Goal: Find specific page/section: Find specific page/section

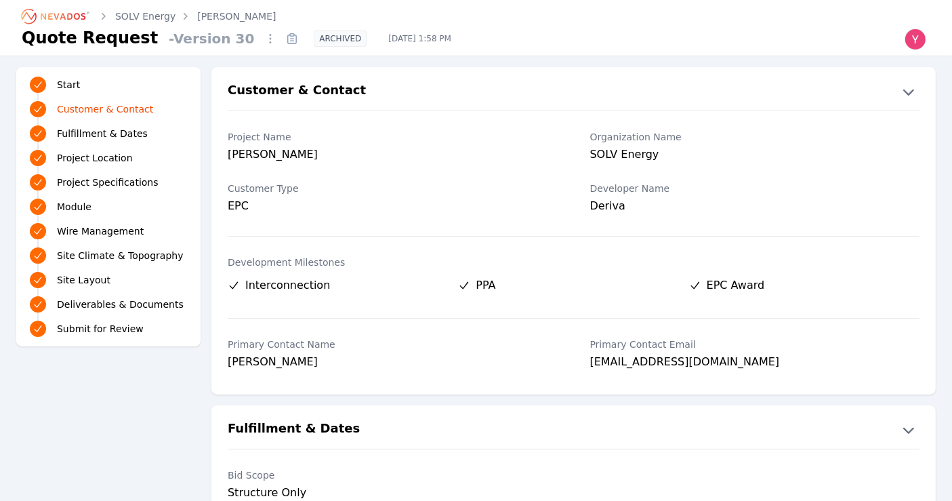
click at [78, 21] on icon "Breadcrumb" at bounding box center [56, 16] width 75 height 22
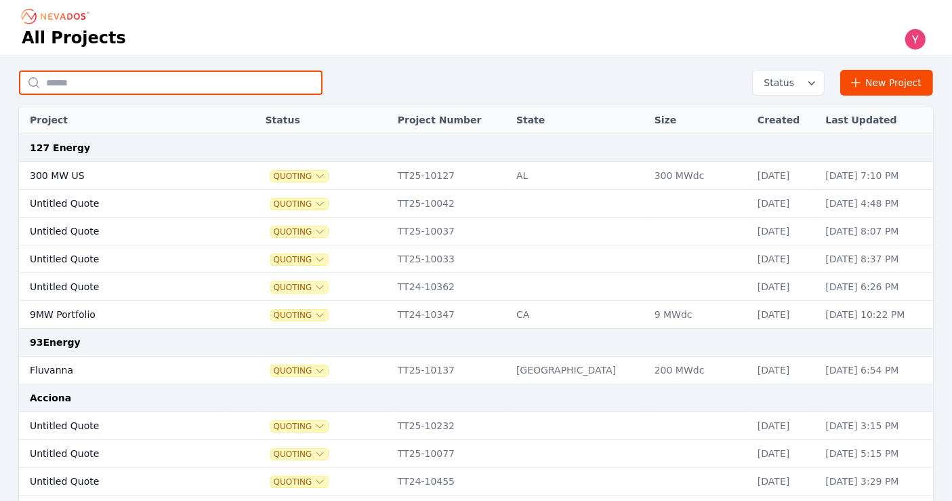
click at [178, 82] on input "text" at bounding box center [170, 82] width 303 height 24
type input "**********"
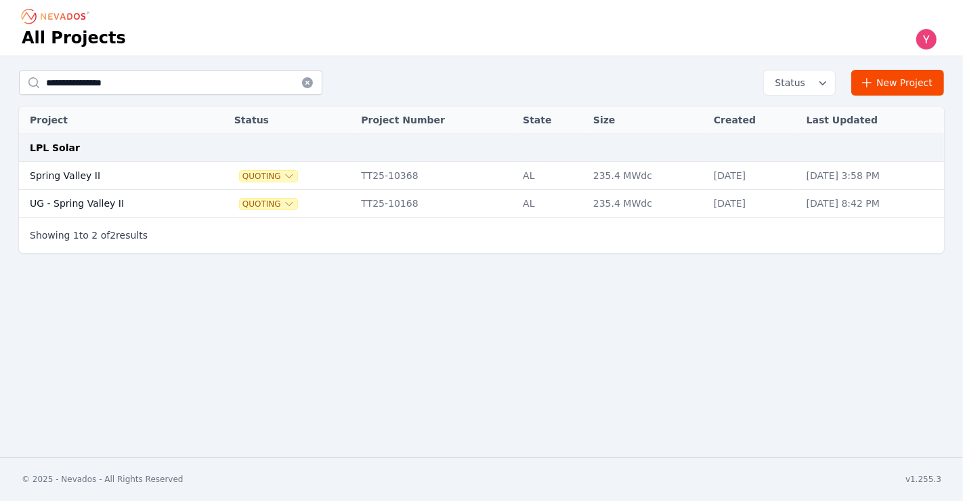
click at [85, 190] on td "UG - Spring Valley II" at bounding box center [112, 204] width 186 height 28
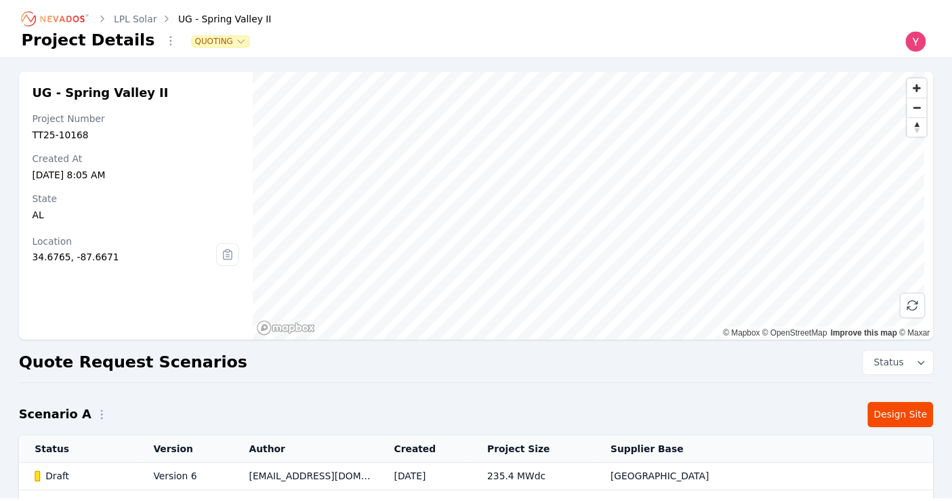
scroll to position [211, 0]
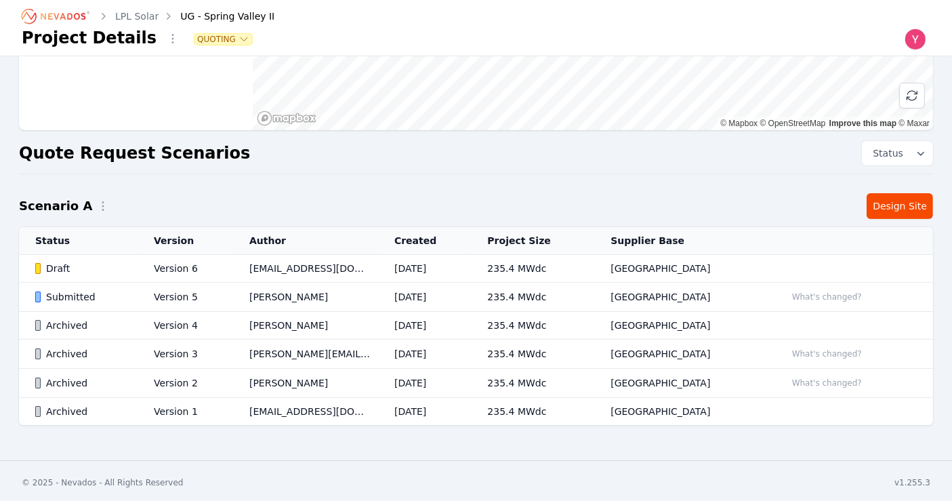
click at [149, 16] on link "LPL Solar" at bounding box center [136, 16] width 43 height 14
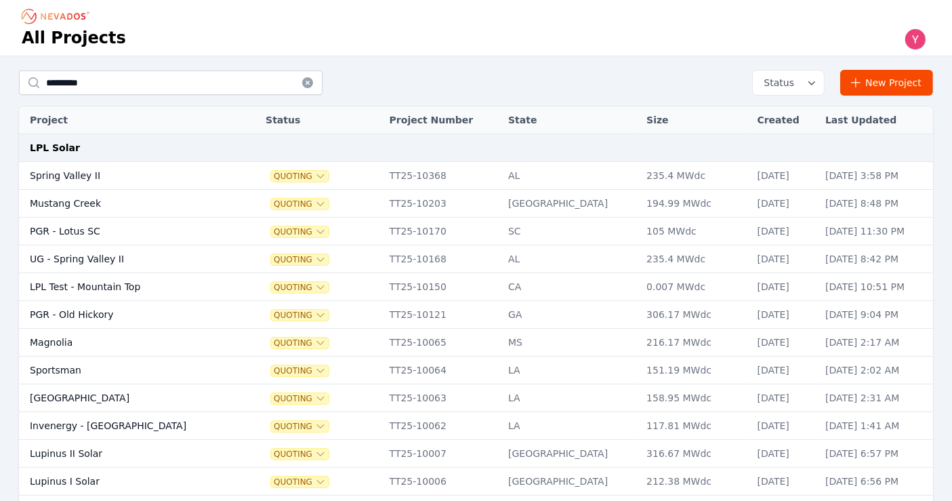
click at [147, 163] on td "Spring Valley II" at bounding box center [122, 176] width 207 height 28
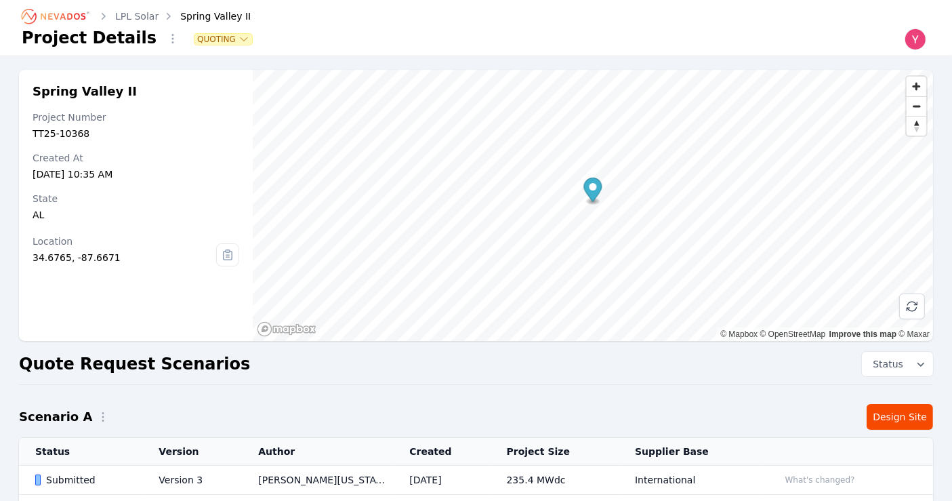
scroll to position [120, 0]
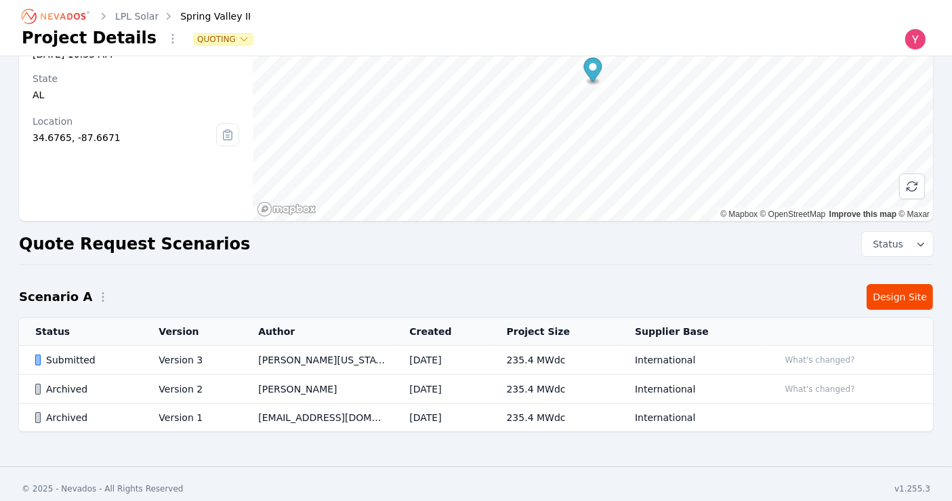
click at [175, 371] on td "Version 3" at bounding box center [192, 359] width 100 height 29
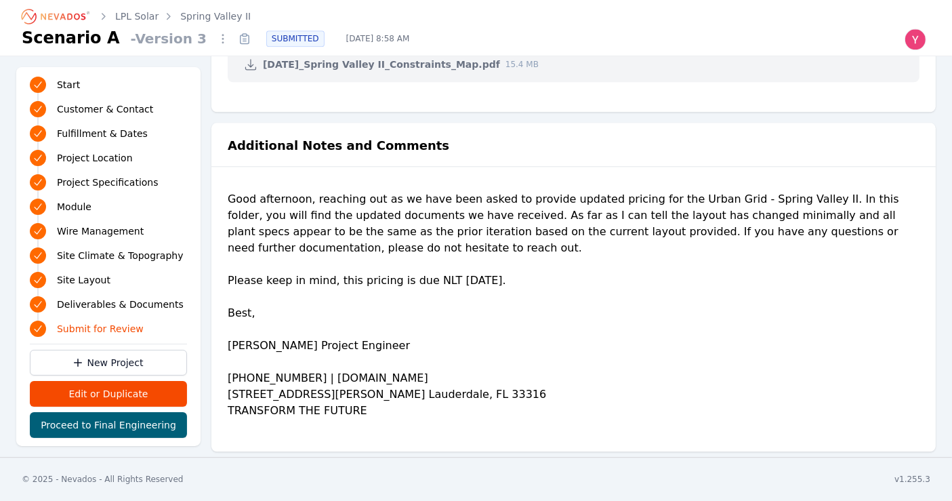
scroll to position [3455, 0]
